Goal: Find contact information: Find contact information

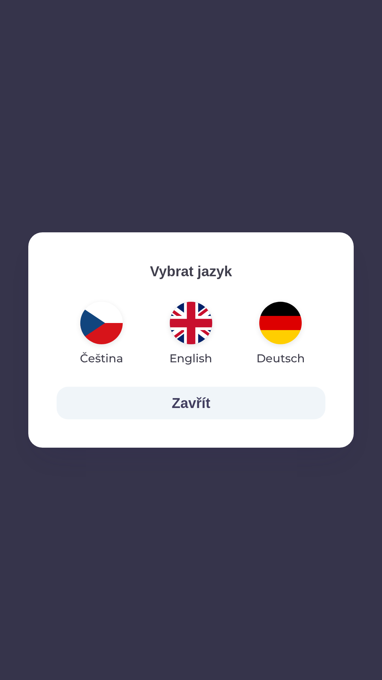
click at [285, 318] on img "button" at bounding box center [280, 323] width 42 height 42
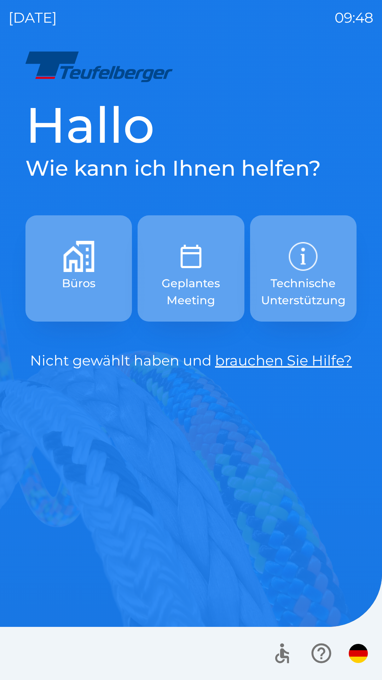
click at [191, 270] on img "button" at bounding box center [191, 256] width 31 height 31
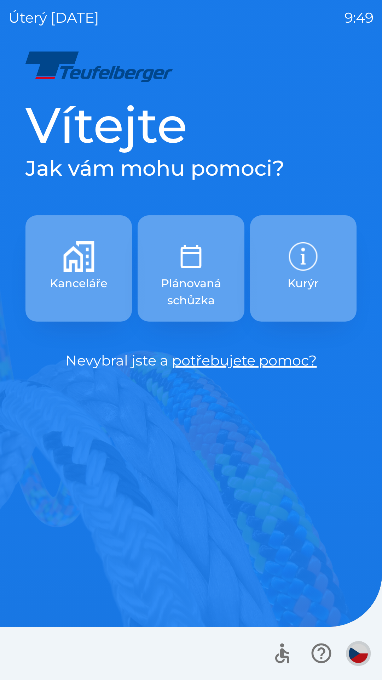
click at [355, 652] on img "button" at bounding box center [358, 652] width 19 height 19
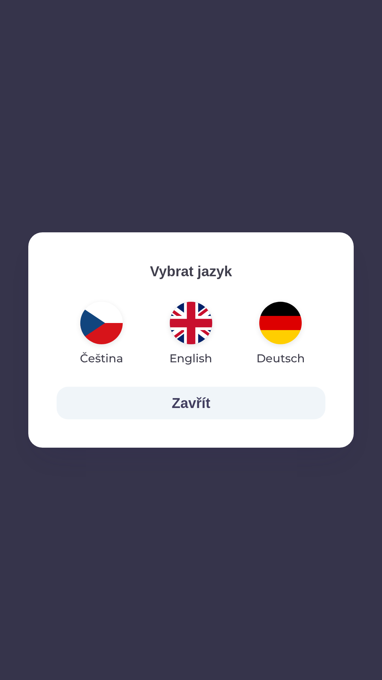
click at [280, 325] on img "button" at bounding box center [280, 323] width 42 height 42
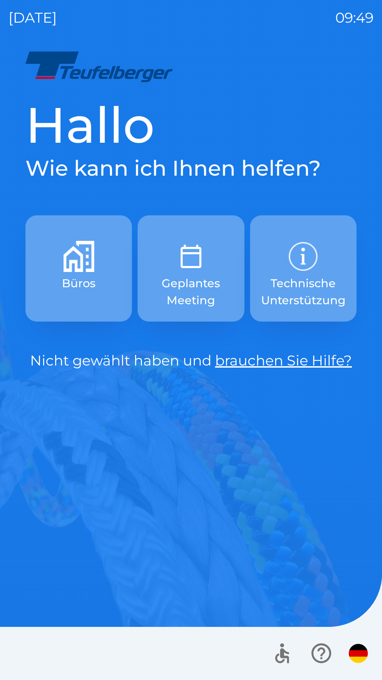
click at [85, 275] on p "Büros" at bounding box center [79, 283] width 34 height 17
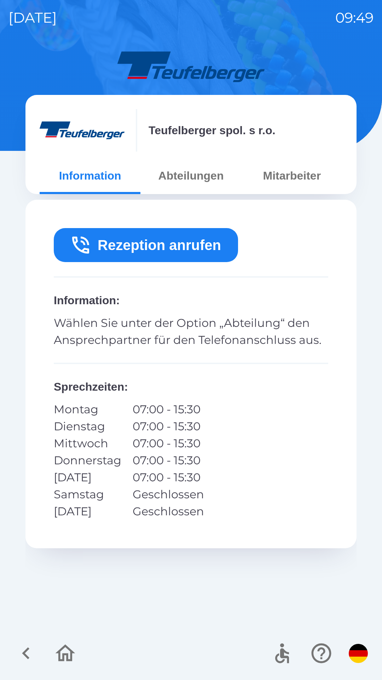
click at [159, 245] on button "Rezeption anrufen" at bounding box center [146, 245] width 184 height 34
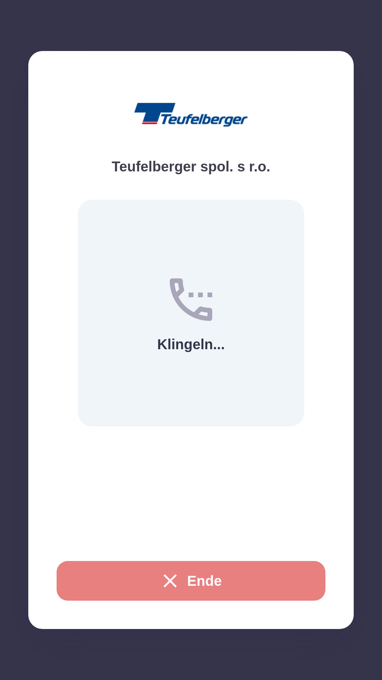
click at [199, 576] on button "Ende" at bounding box center [191, 581] width 269 height 40
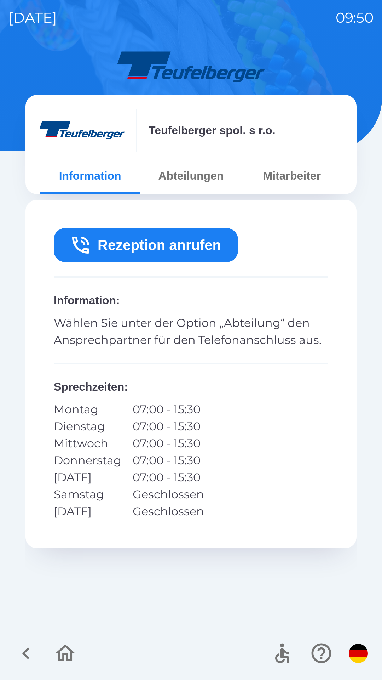
click at [203, 177] on button "Abteilungen" at bounding box center [191, 175] width 101 height 25
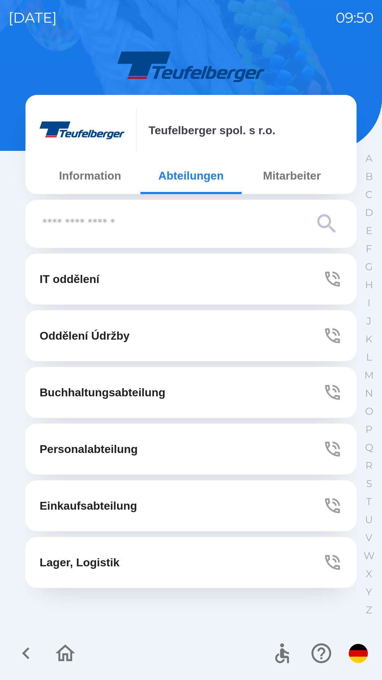
click at [294, 176] on button "Mitarbeiter" at bounding box center [292, 175] width 101 height 25
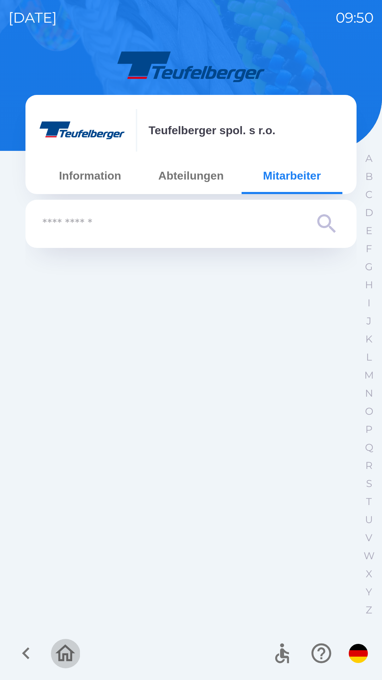
click at [67, 653] on icon "button" at bounding box center [66, 652] width 20 height 17
